Goal: Use online tool/utility: Utilize a website feature to perform a specific function

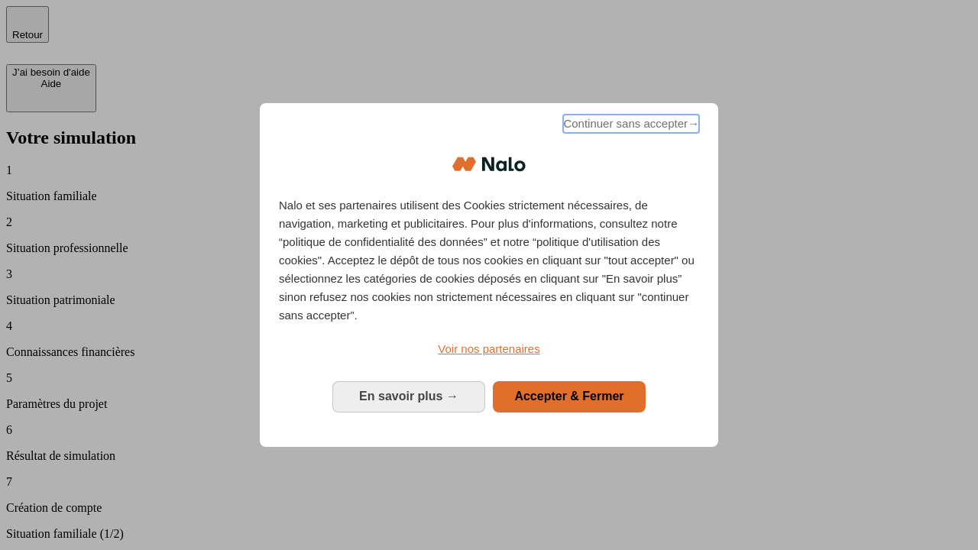
click at [629, 126] on span "Continuer sans accepter →" at bounding box center [631, 124] width 136 height 18
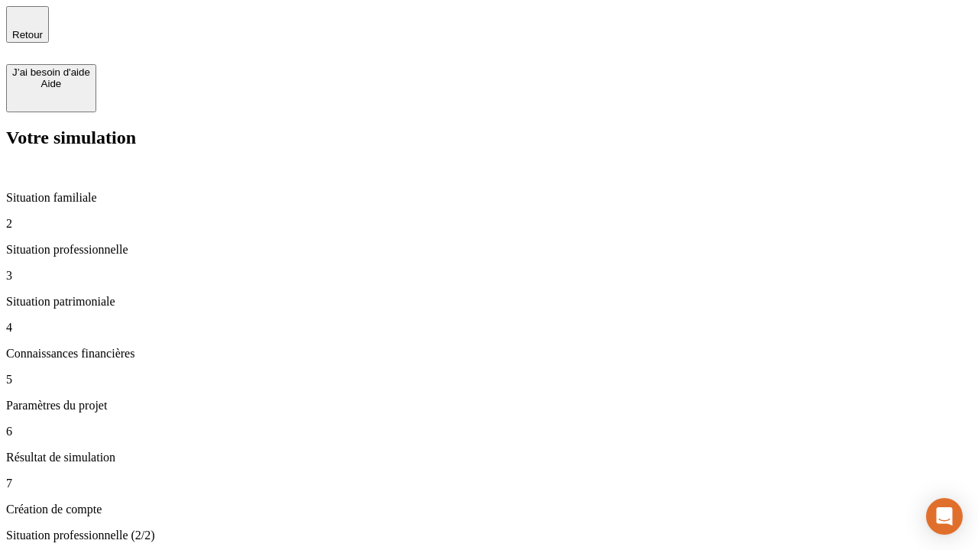
type input "30 000"
type input "1 000"
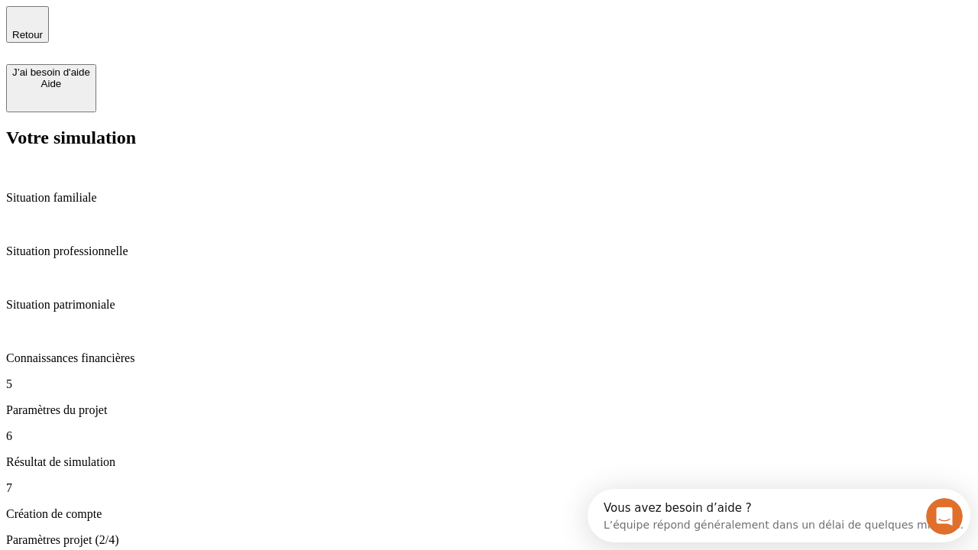
type input "65"
type input "5 000"
type input "640"
